Goal: Browse casually

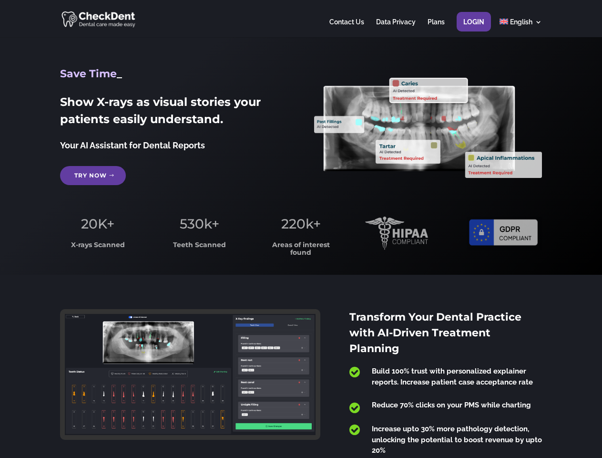
click at [301, 229] on span "220k+" at bounding box center [301, 224] width 40 height 16
click at [301, 19] on div at bounding box center [301, 18] width 482 height 37
click at [301, 229] on span "220k+" at bounding box center [301, 224] width 40 height 16
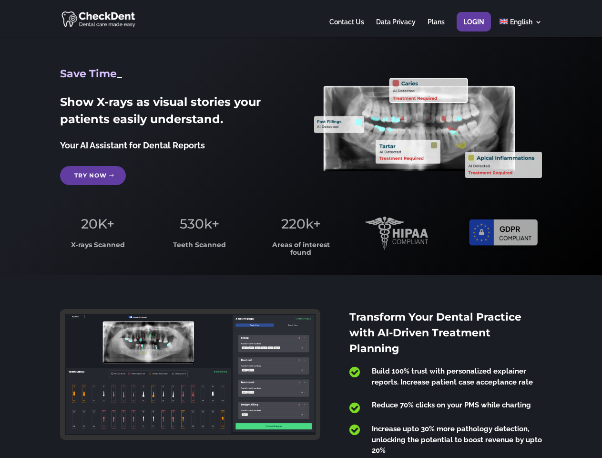
click at [301, 19] on div at bounding box center [301, 18] width 482 height 37
